Goal: Task Accomplishment & Management: Complete application form

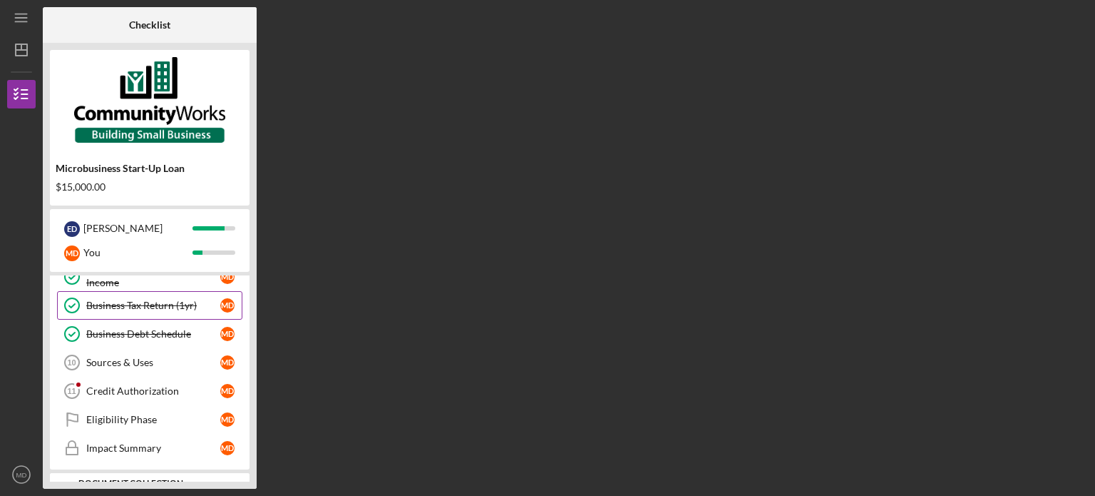
scroll to position [214, 0]
click at [147, 384] on div "Credit Authorization" at bounding box center [153, 389] width 134 height 11
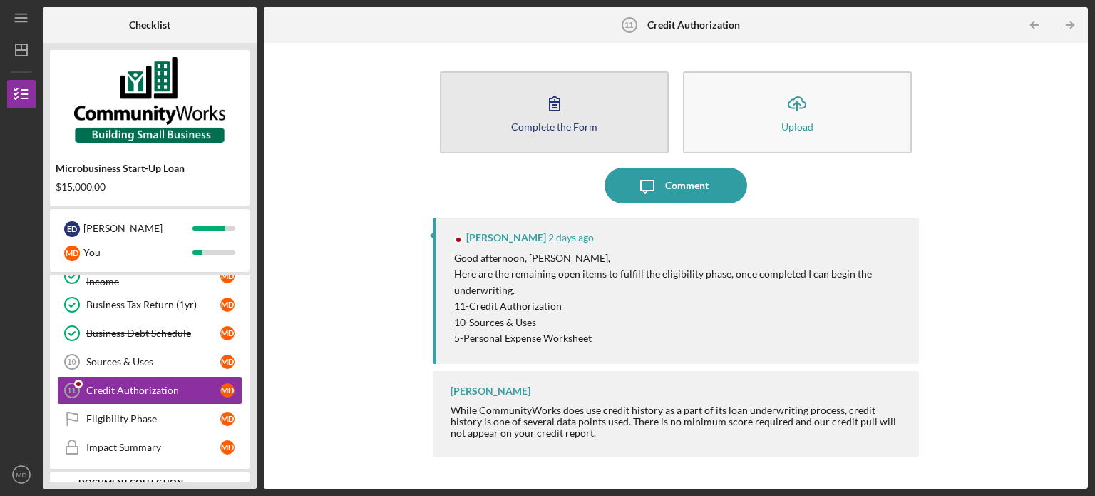
click at [531, 86] on button "Complete the Form Form" at bounding box center [554, 112] width 229 height 82
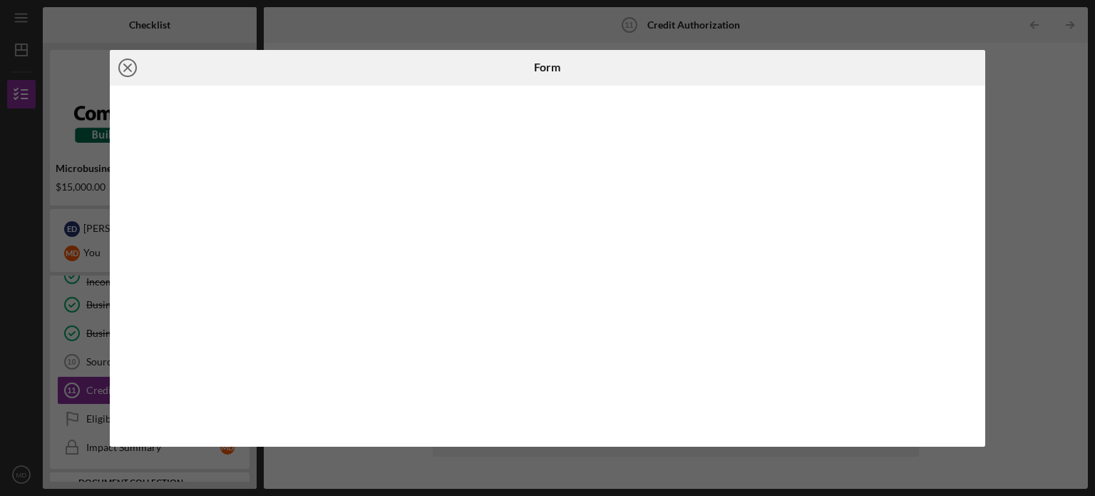
click at [123, 67] on icon "Icon/Close" at bounding box center [128, 68] width 36 height 36
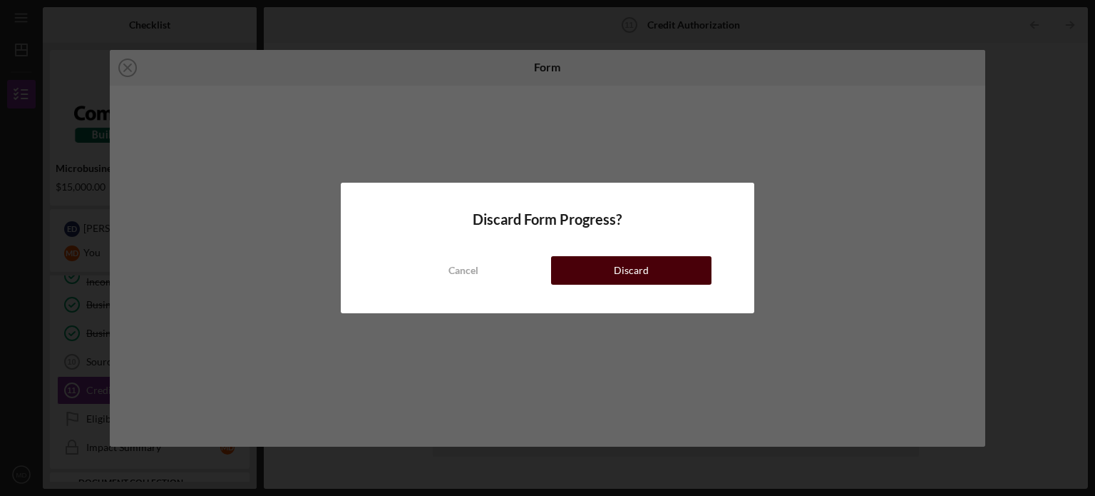
click at [589, 276] on button "Discard" at bounding box center [631, 270] width 160 height 29
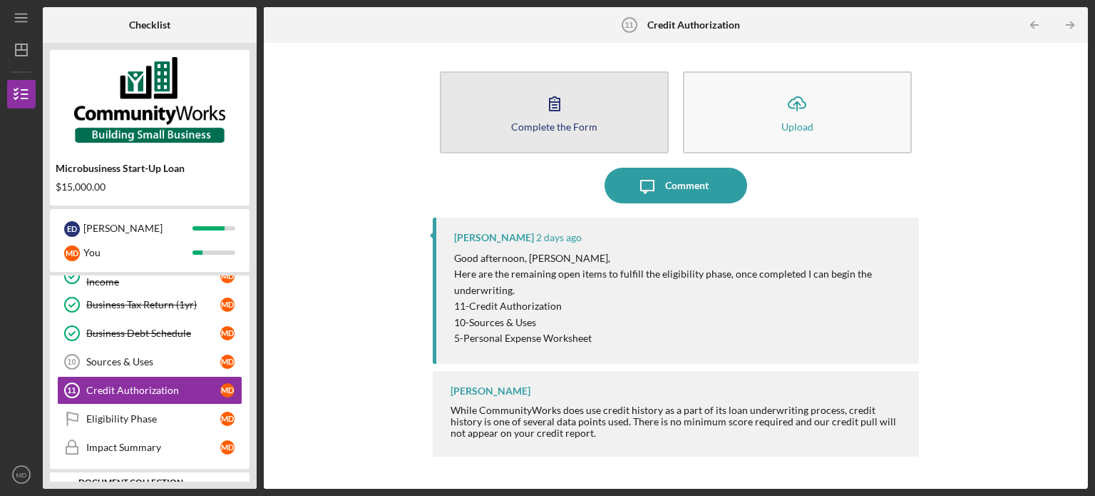
click at [562, 115] on icon "button" at bounding box center [555, 104] width 36 height 36
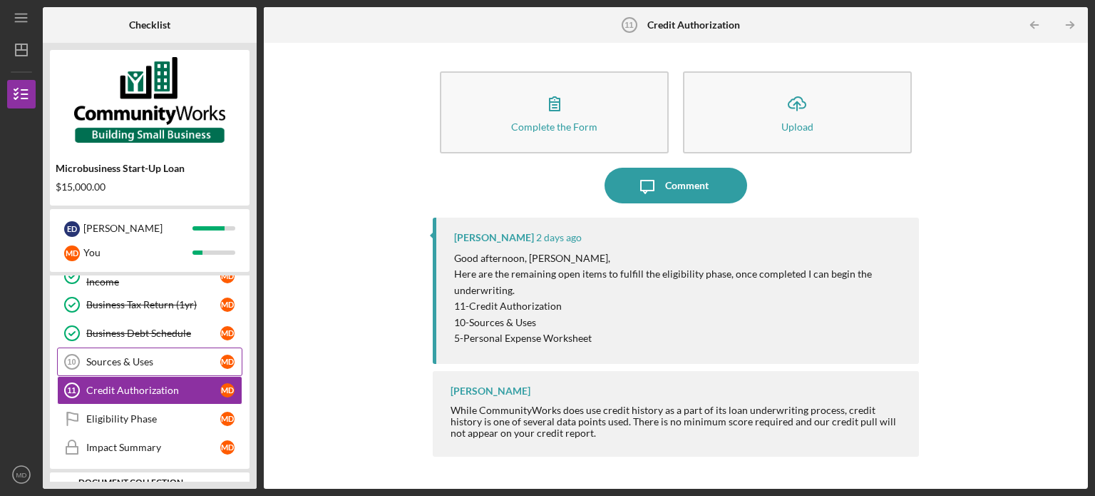
click at [135, 362] on div "Sources & Uses" at bounding box center [153, 361] width 134 height 11
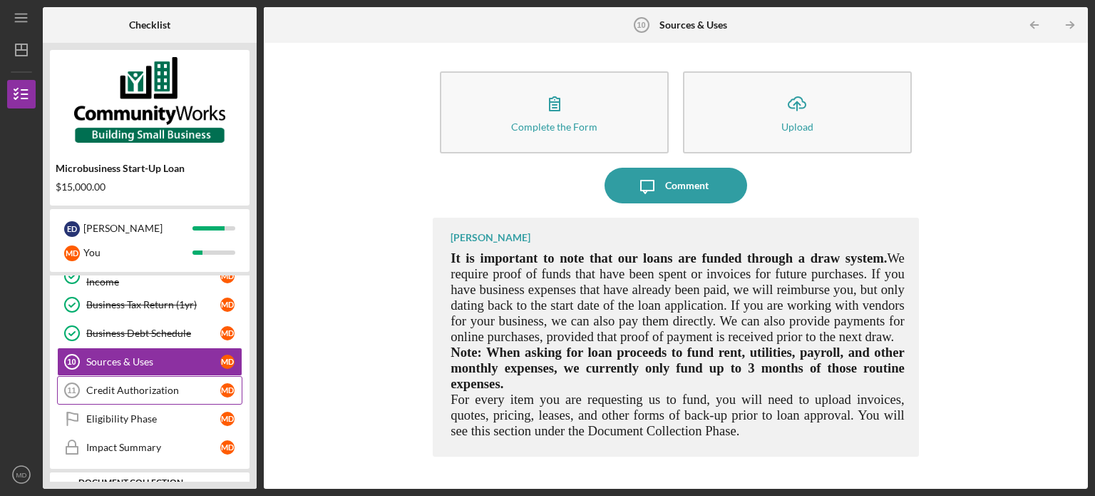
click at [143, 386] on div "Credit Authorization" at bounding box center [153, 389] width 134 height 11
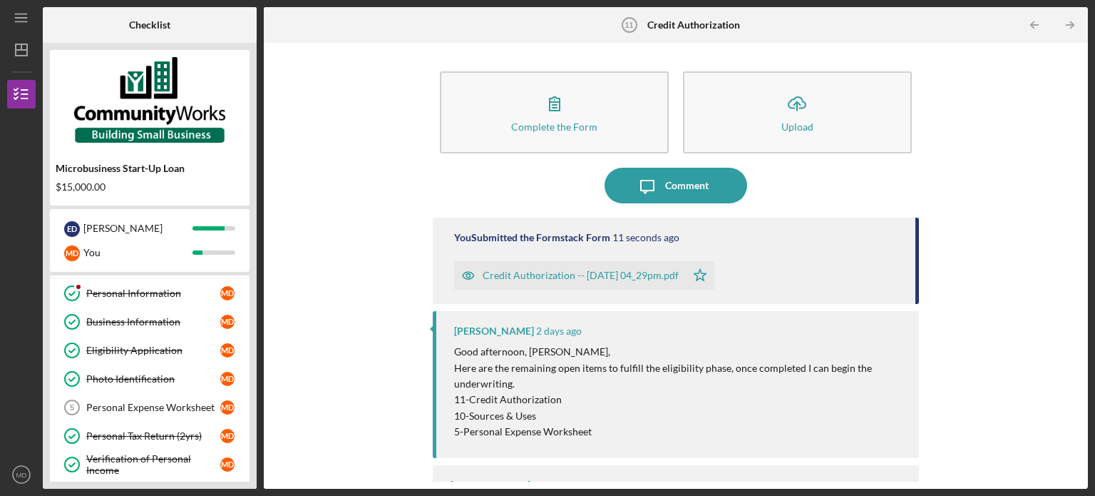
scroll to position [71, 0]
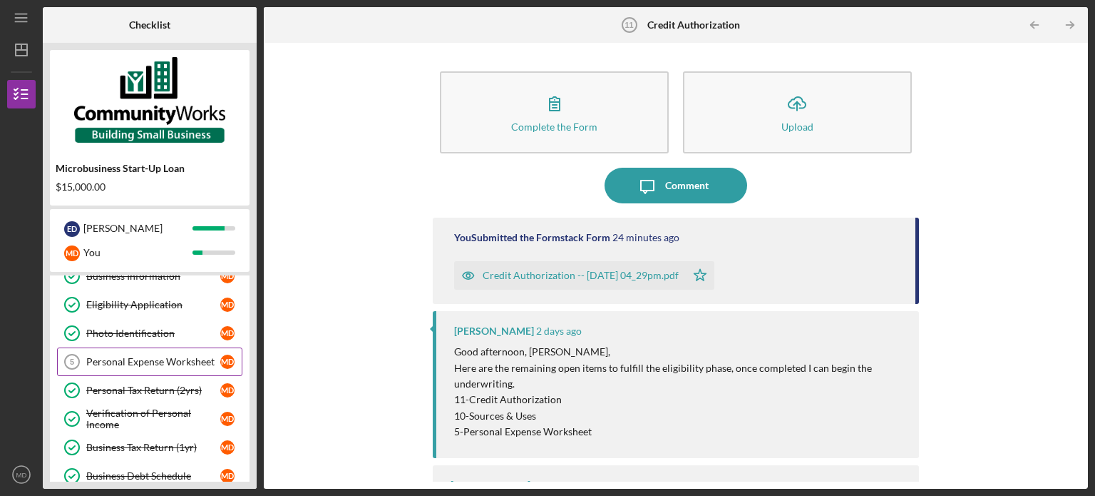
click at [142, 352] on link "Personal Expense Worksheet 5 Personal Expense Worksheet M D" at bounding box center [149, 361] width 185 height 29
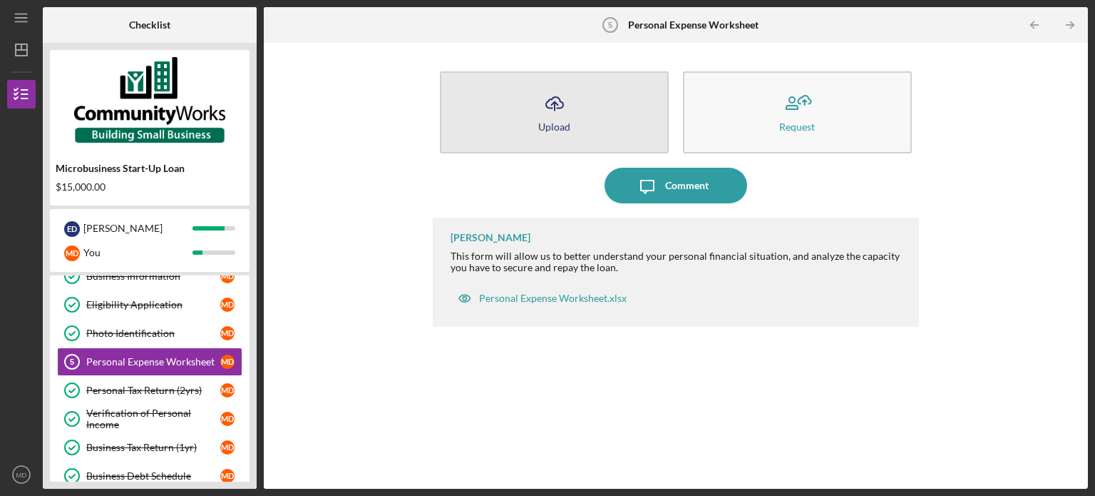
click at [556, 125] on div "Upload" at bounding box center [554, 126] width 32 height 11
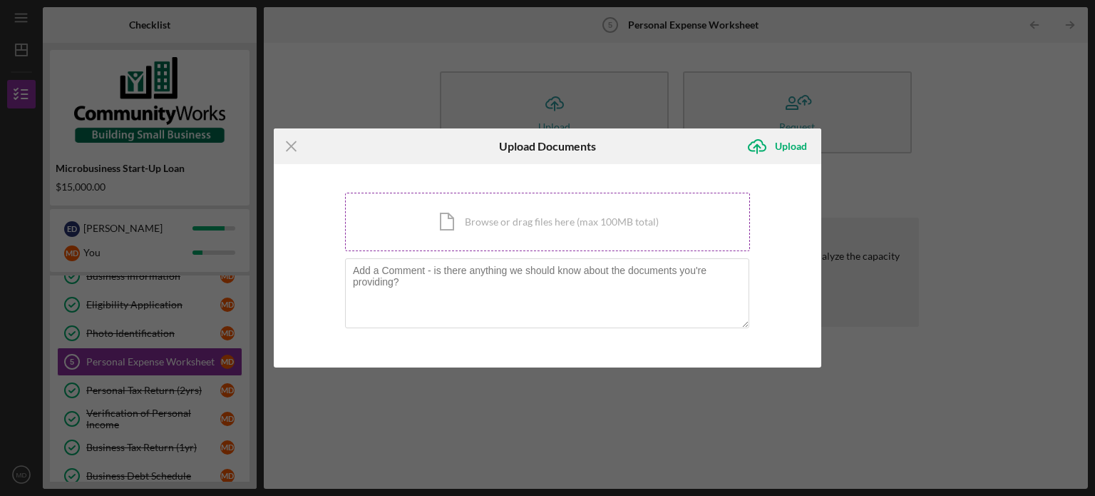
click at [486, 227] on div "Icon/Document Browse or drag files here (max 100MB total) Tap to choose files o…" at bounding box center [547, 222] width 405 height 58
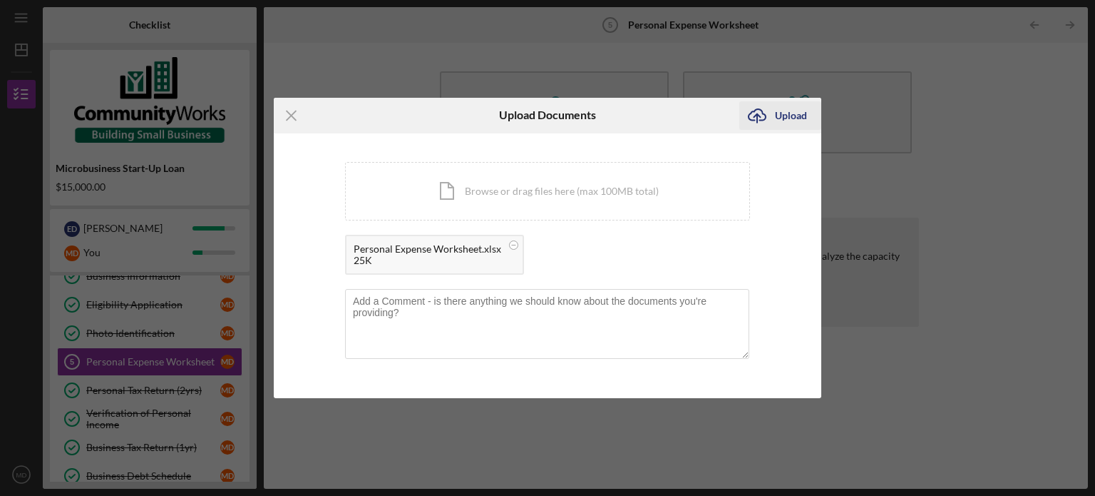
click at [790, 116] on div "Upload" at bounding box center [791, 115] width 32 height 29
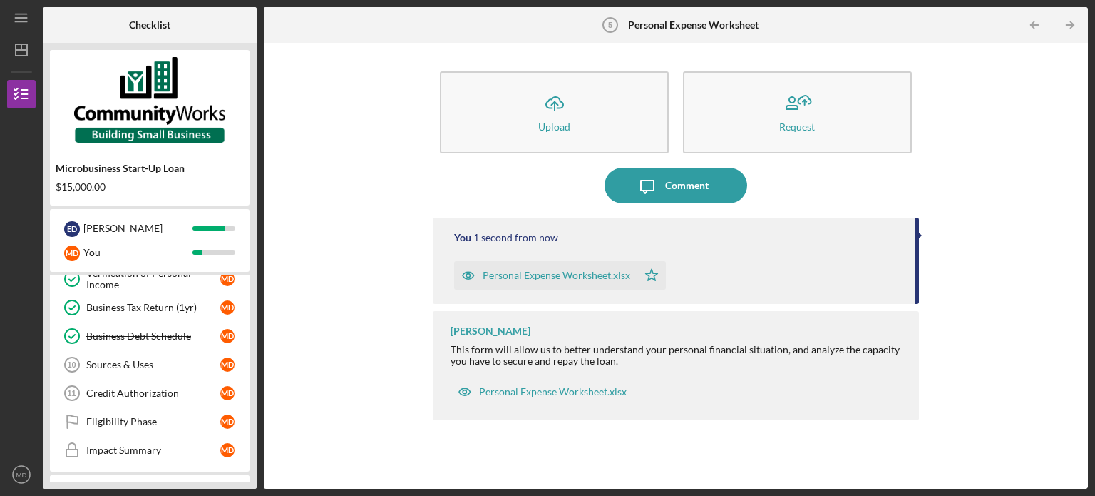
scroll to position [214, 0]
